Goal: Task Accomplishment & Management: Complete application form

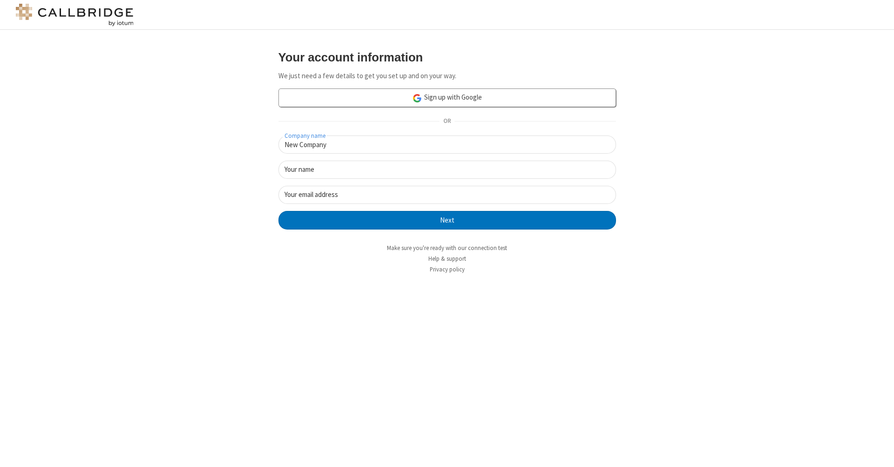
type input "New Company"
type input "New User"
type input "newUser@newUser.freesmackdown.b"
click at [447, 219] on button "Next" at bounding box center [447, 220] width 338 height 19
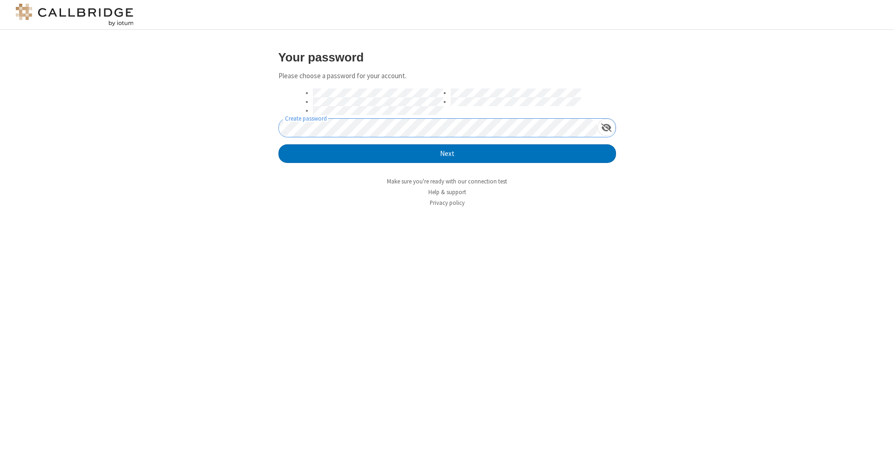
click at [447, 153] on button "Next" at bounding box center [447, 153] width 338 height 19
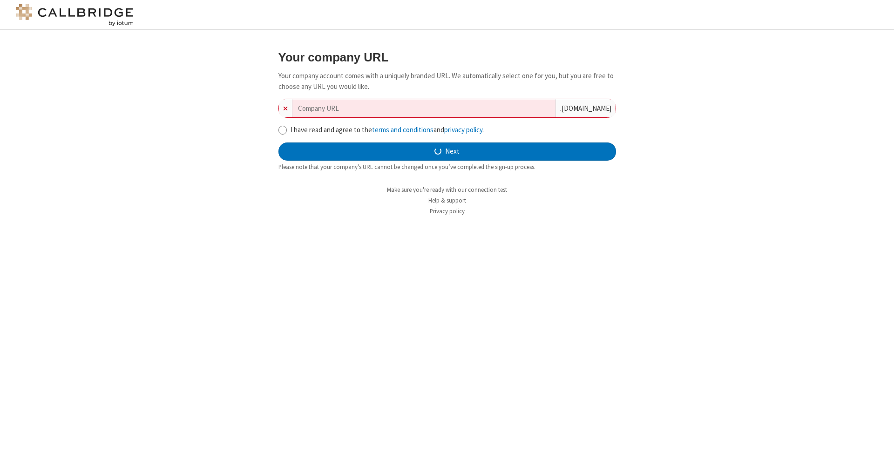
type input "new-company-digitized-10678"
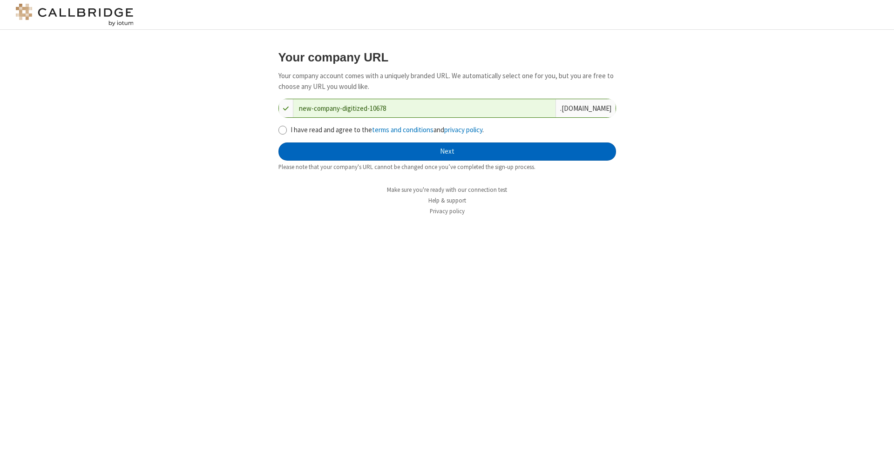
click at [447, 150] on button "Next" at bounding box center [447, 152] width 338 height 19
